Goal: Book appointment/travel/reservation

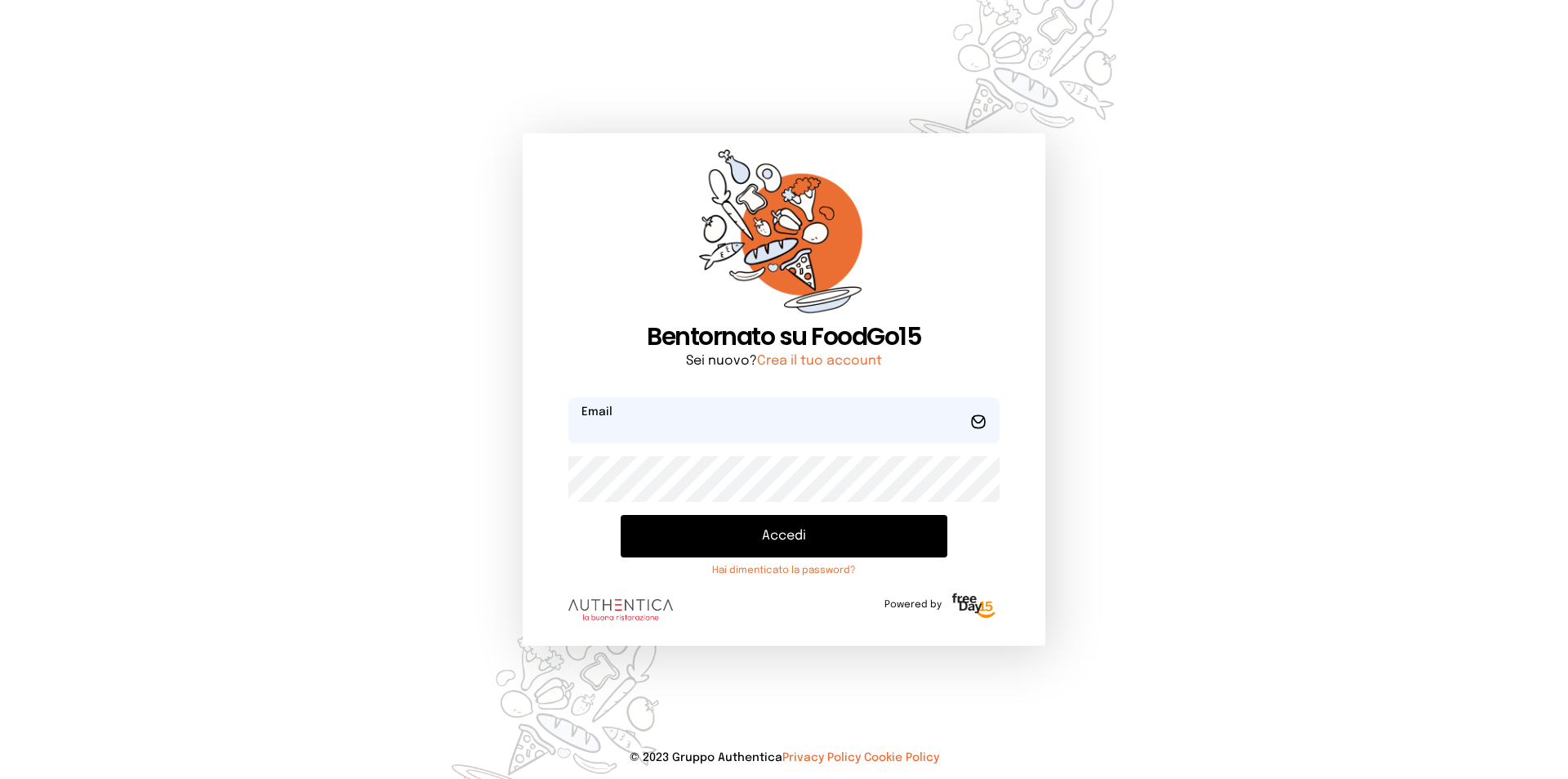
type input "**********"
click at [796, 526] on button "Accedi" at bounding box center [784, 536] width 327 height 42
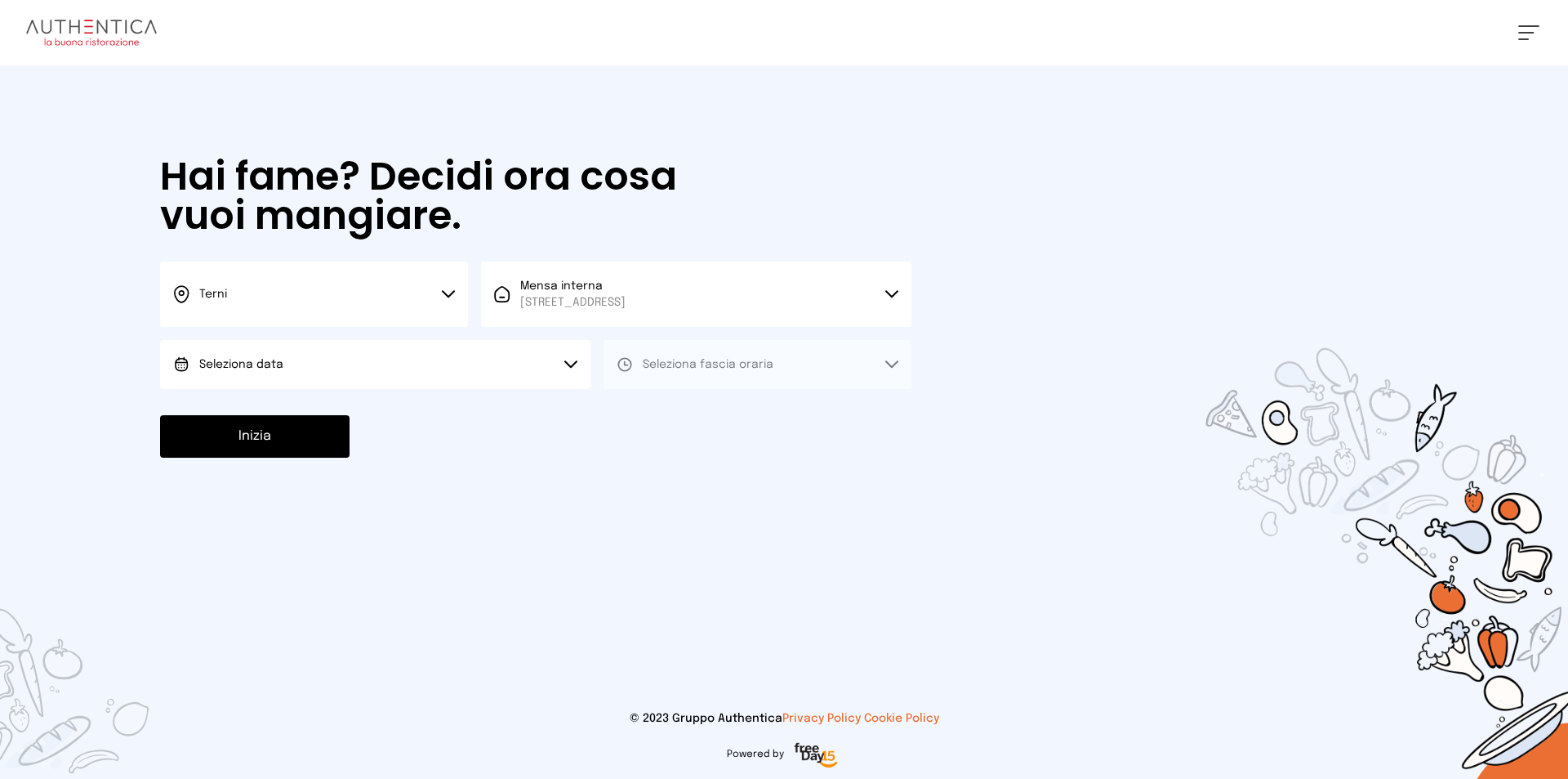
click at [445, 366] on button "Seleziona data" at bounding box center [375, 364] width 431 height 49
click at [458, 400] on li "[DATE], [DATE]" at bounding box center [375, 410] width 431 height 42
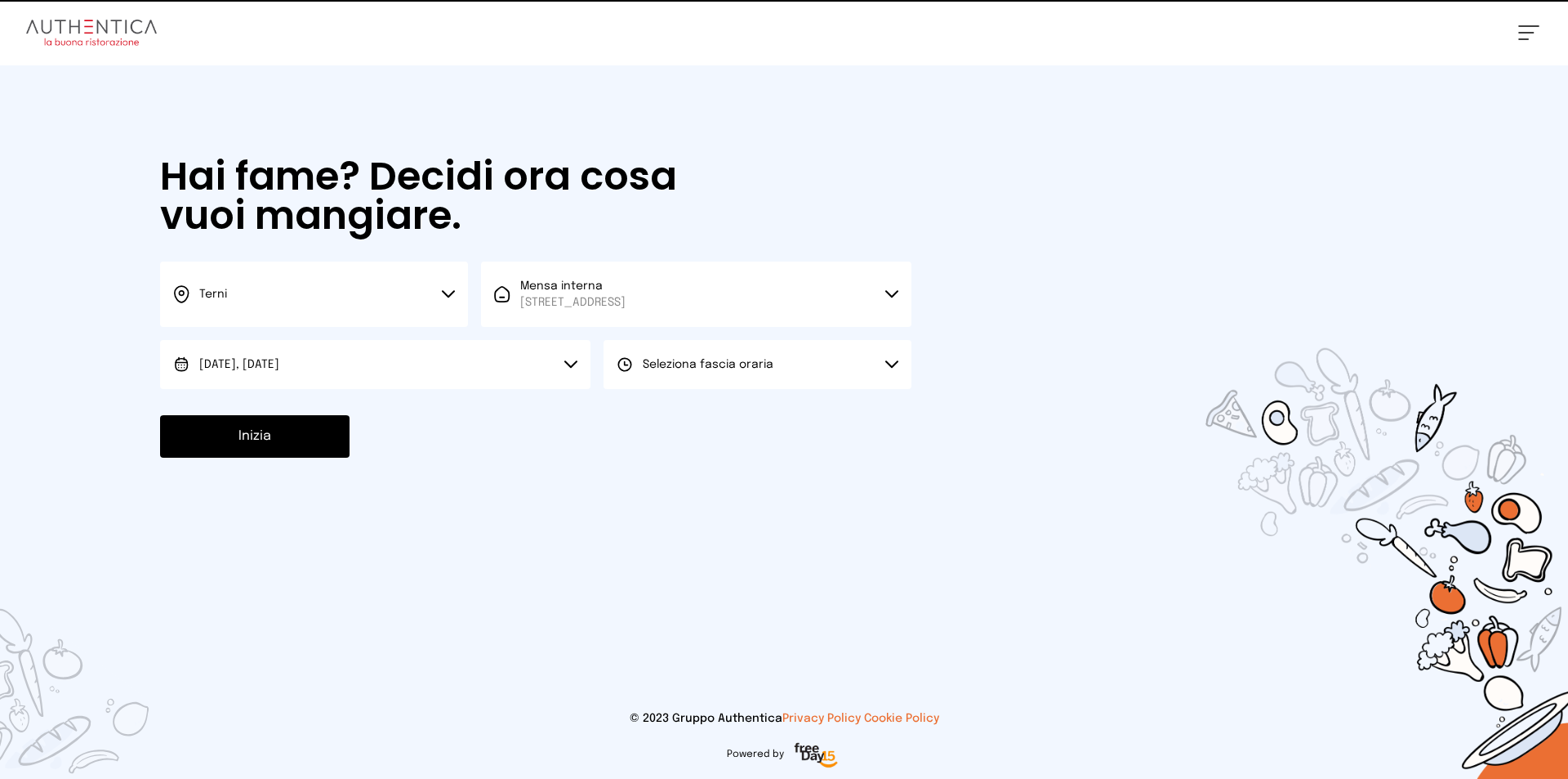
click at [740, 370] on span "Seleziona fascia oraria" at bounding box center [708, 364] width 131 height 16
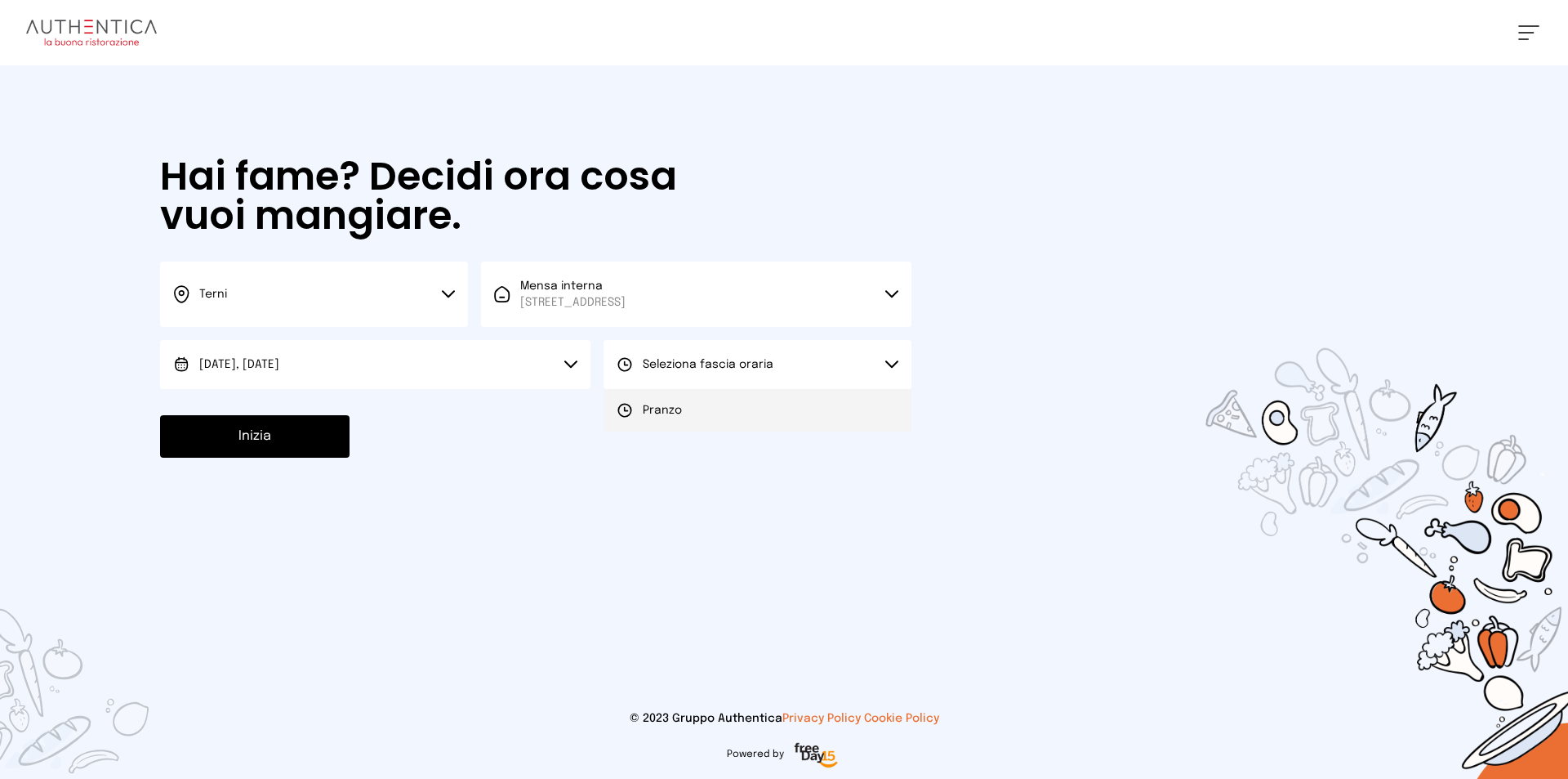
click at [618, 403] on icon at bounding box center [625, 410] width 16 height 16
click at [331, 420] on button "Inizia" at bounding box center [254, 436] width 189 height 42
